Goal: Find specific fact: Find specific page/section

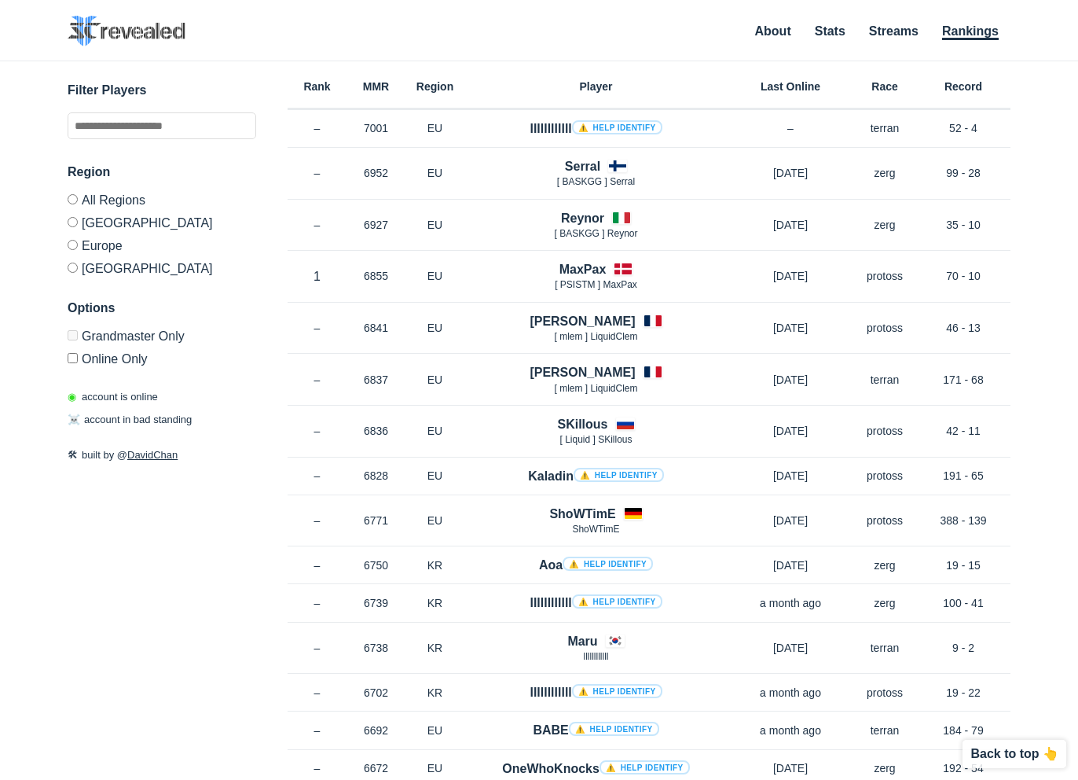
click at [115, 250] on label "Europe" at bounding box center [162, 244] width 189 height 23
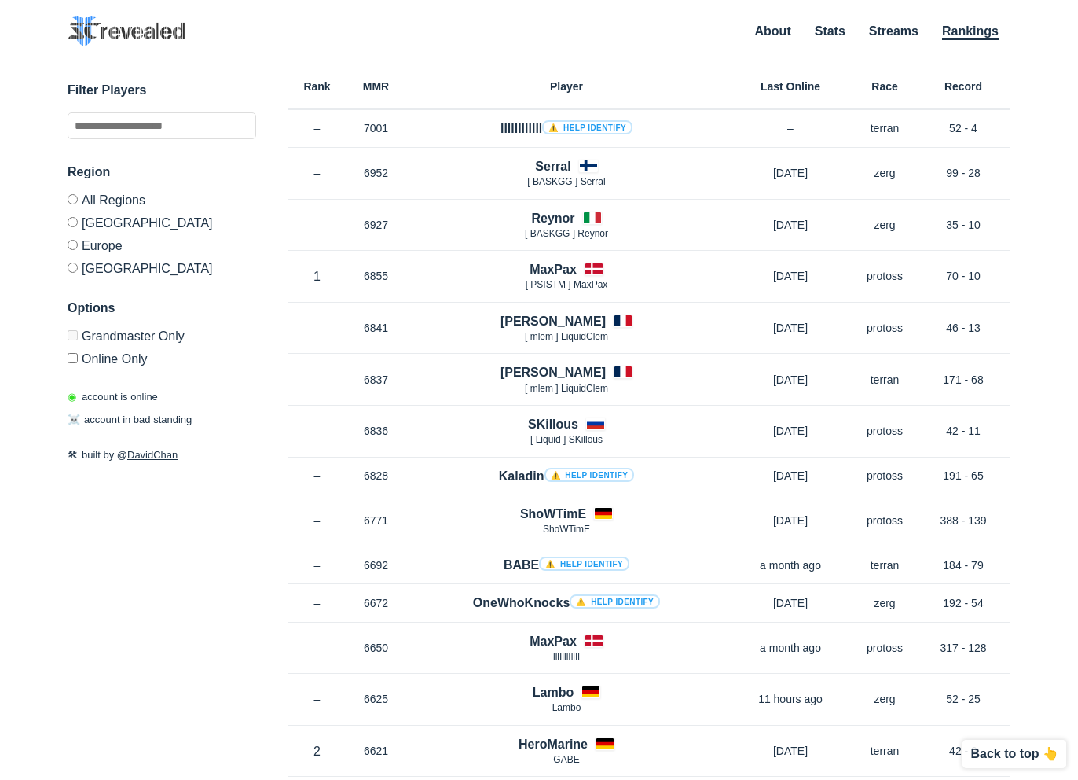
click at [112, 204] on label "All Regions" at bounding box center [162, 202] width 189 height 17
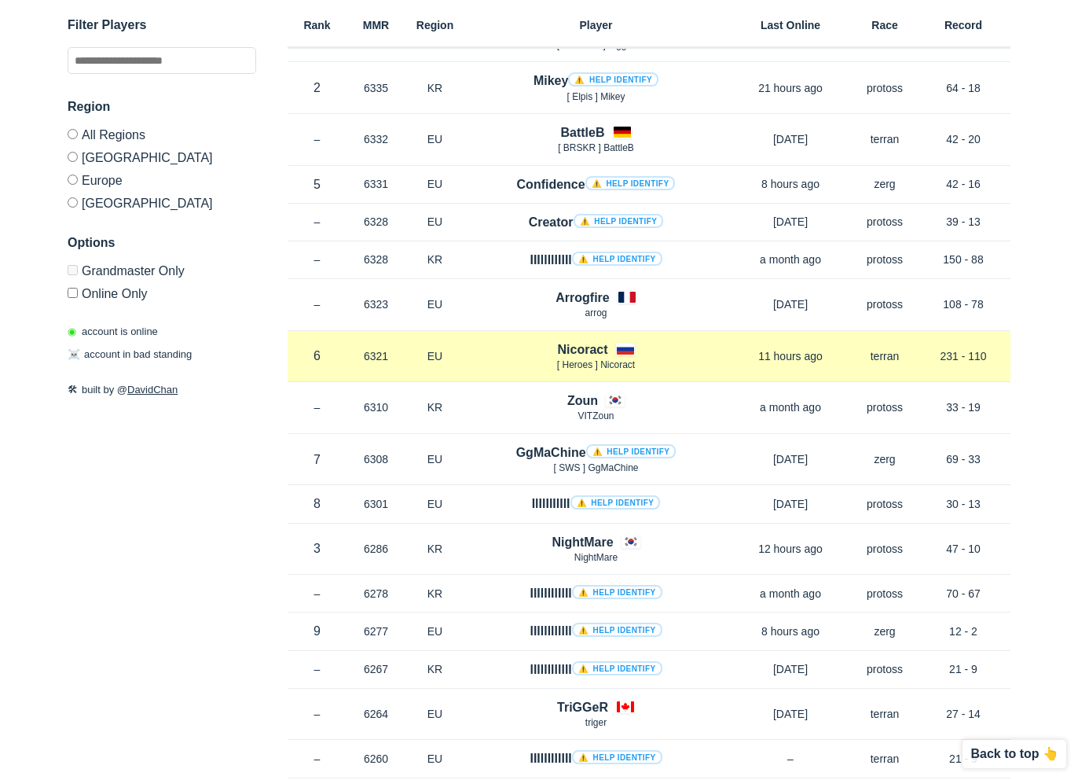
scroll to position [2851, 0]
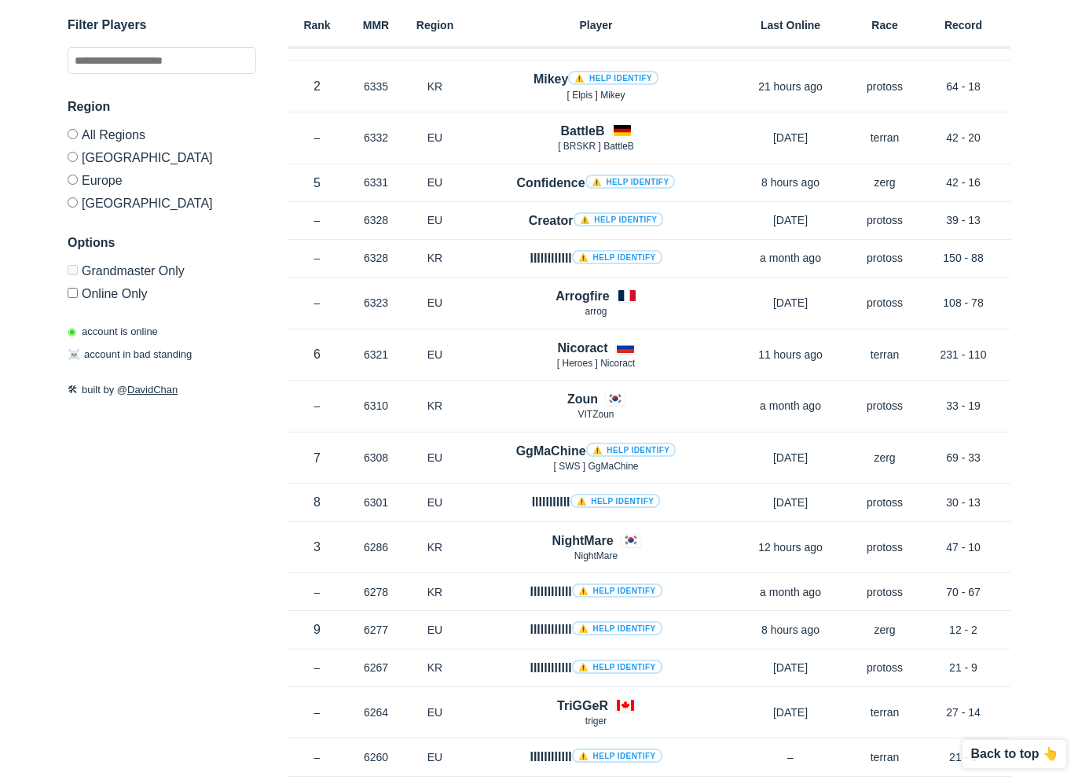
click at [107, 177] on label "Europe" at bounding box center [162, 179] width 189 height 23
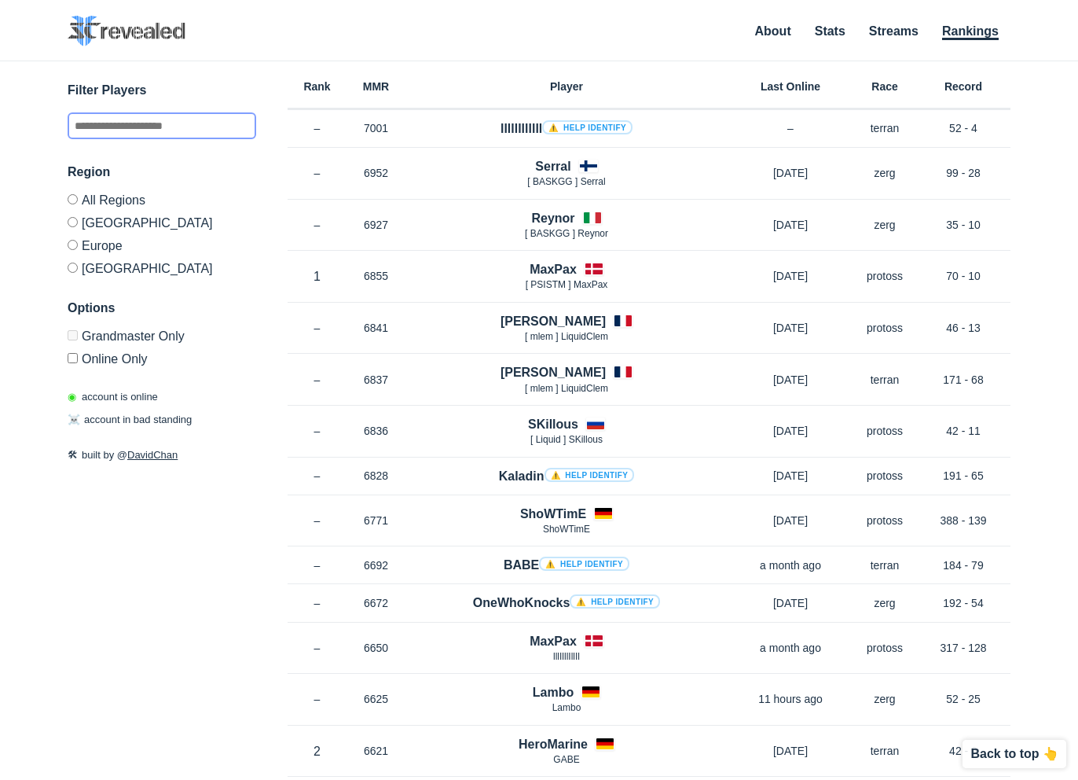
click at [200, 119] on input "text" at bounding box center [162, 125] width 189 height 27
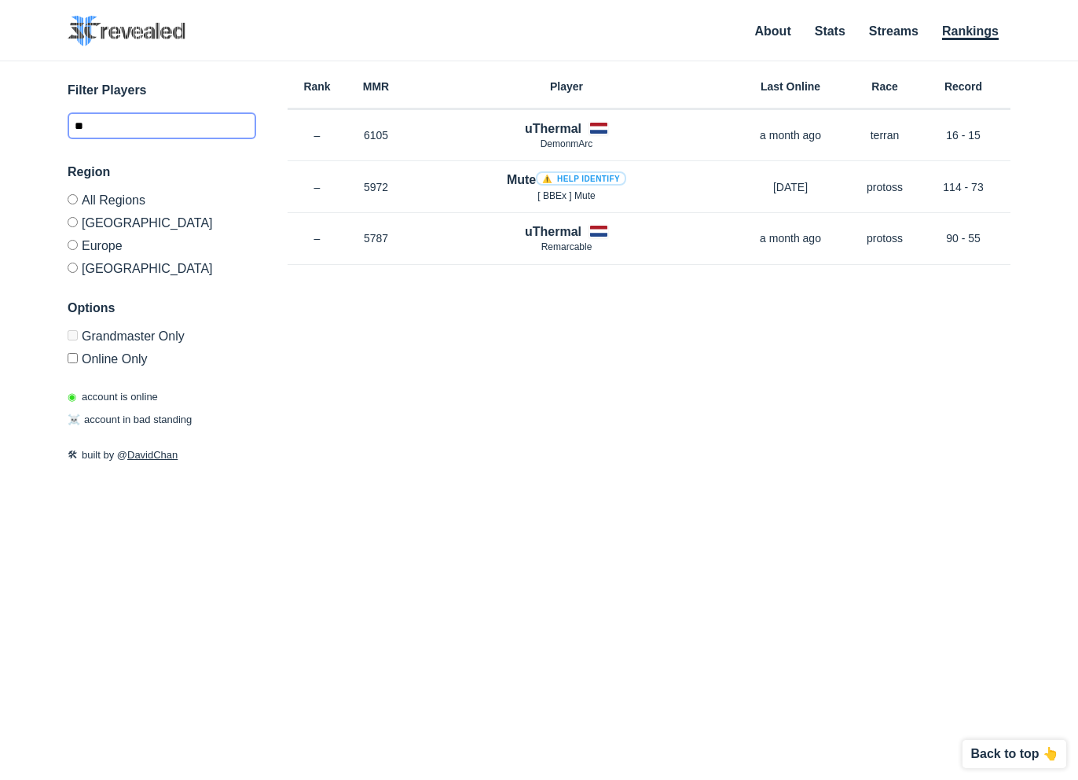
type input "*"
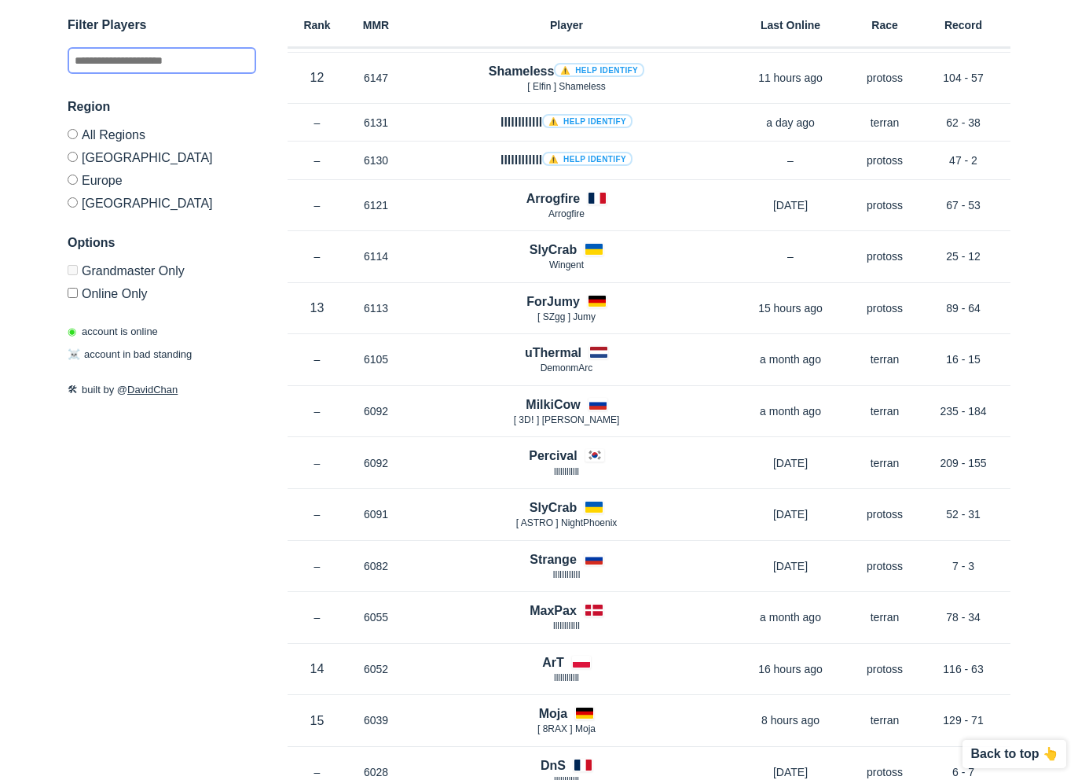
scroll to position [2412, 0]
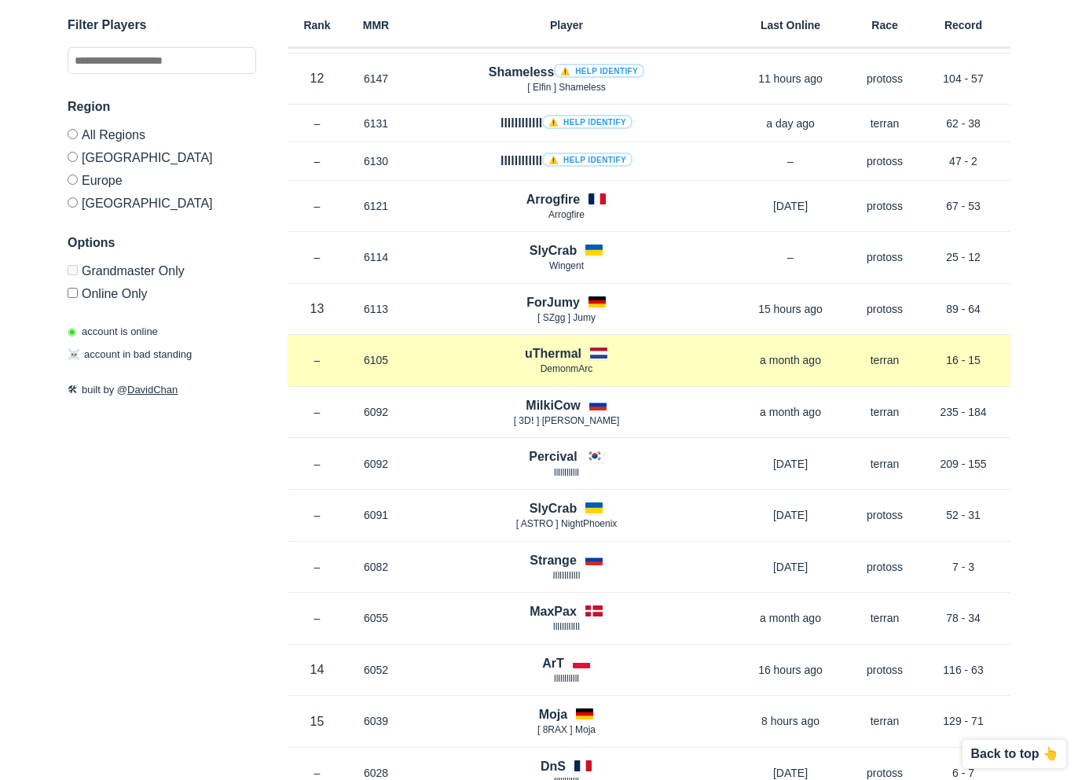
click at [343, 358] on p "–" at bounding box center [317, 360] width 59 height 16
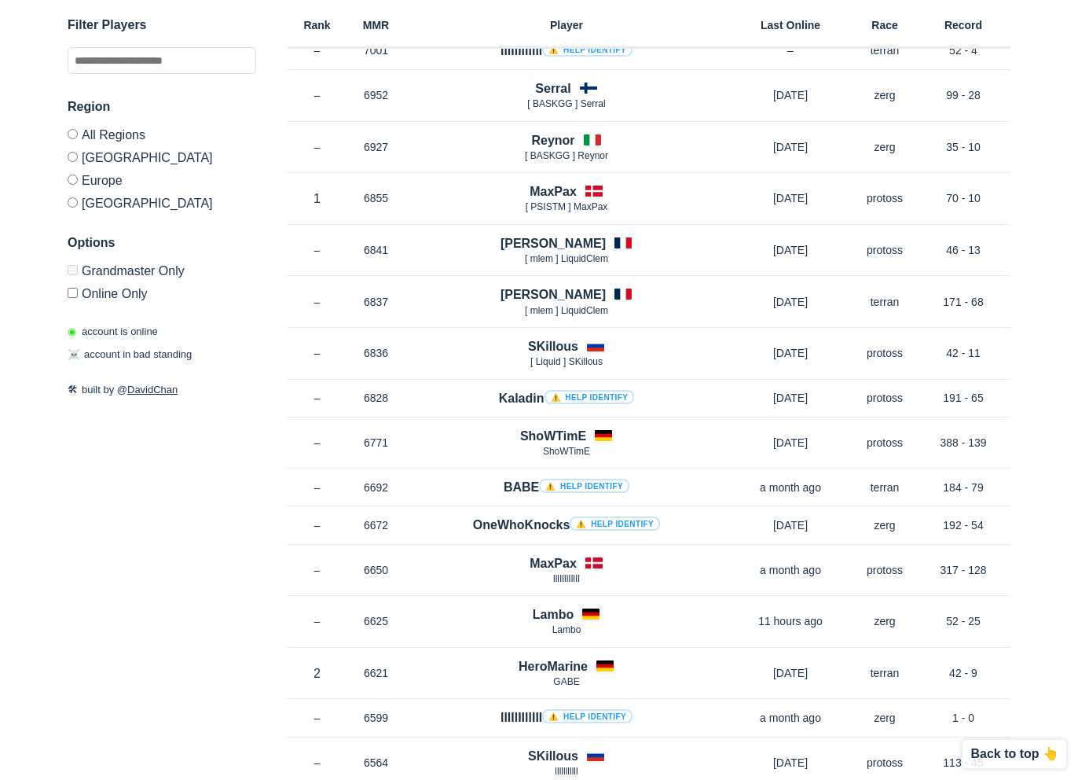
scroll to position [0, 0]
